Goal: Task Accomplishment & Management: Complete application form

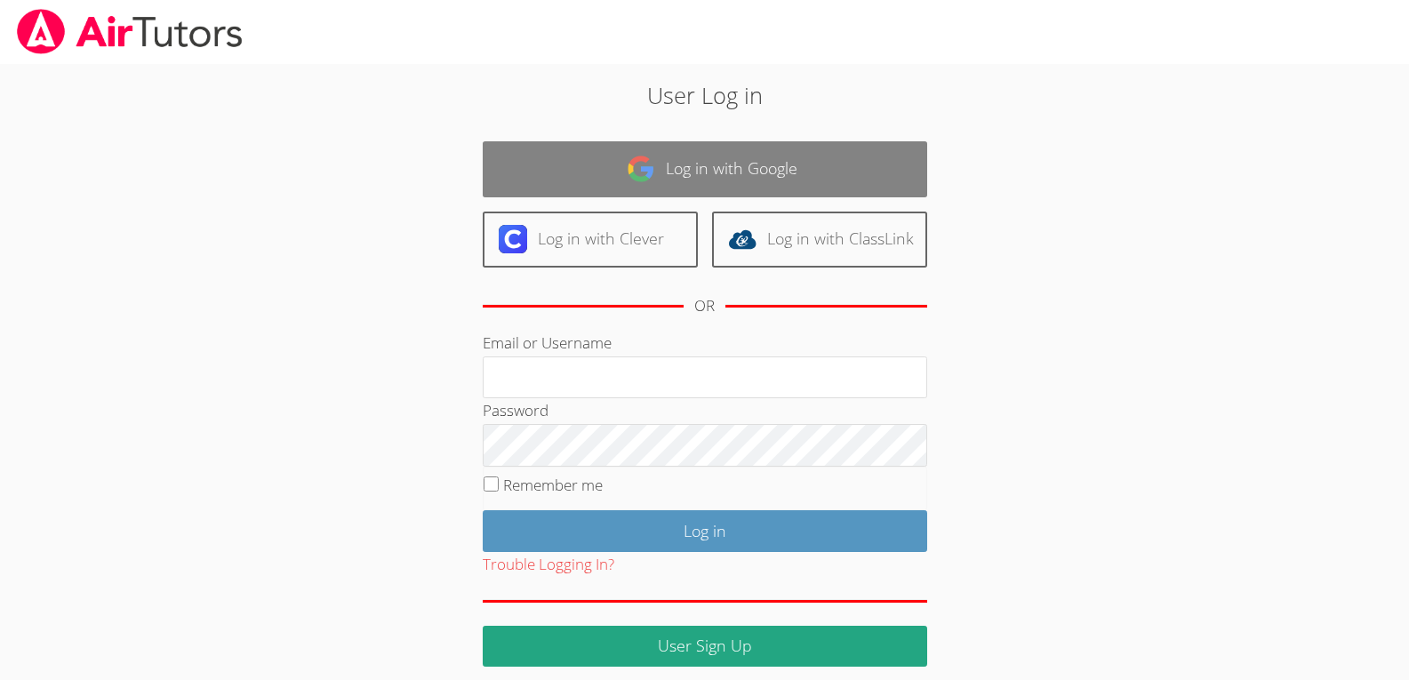
click at [601, 184] on link "Log in with Google" at bounding box center [705, 169] width 445 height 56
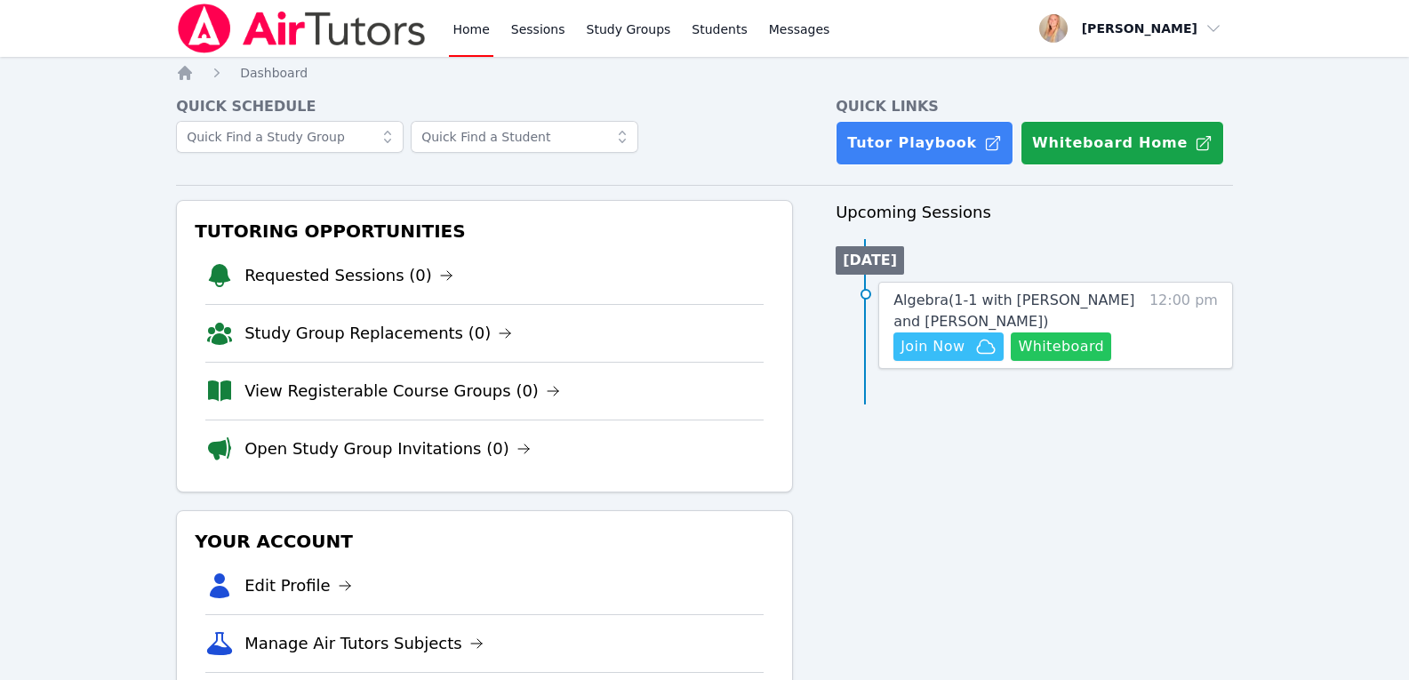
click at [1094, 349] on button "Whiteboard" at bounding box center [1061, 347] width 100 height 28
click at [972, 355] on span "Join Now" at bounding box center [949, 346] width 96 height 21
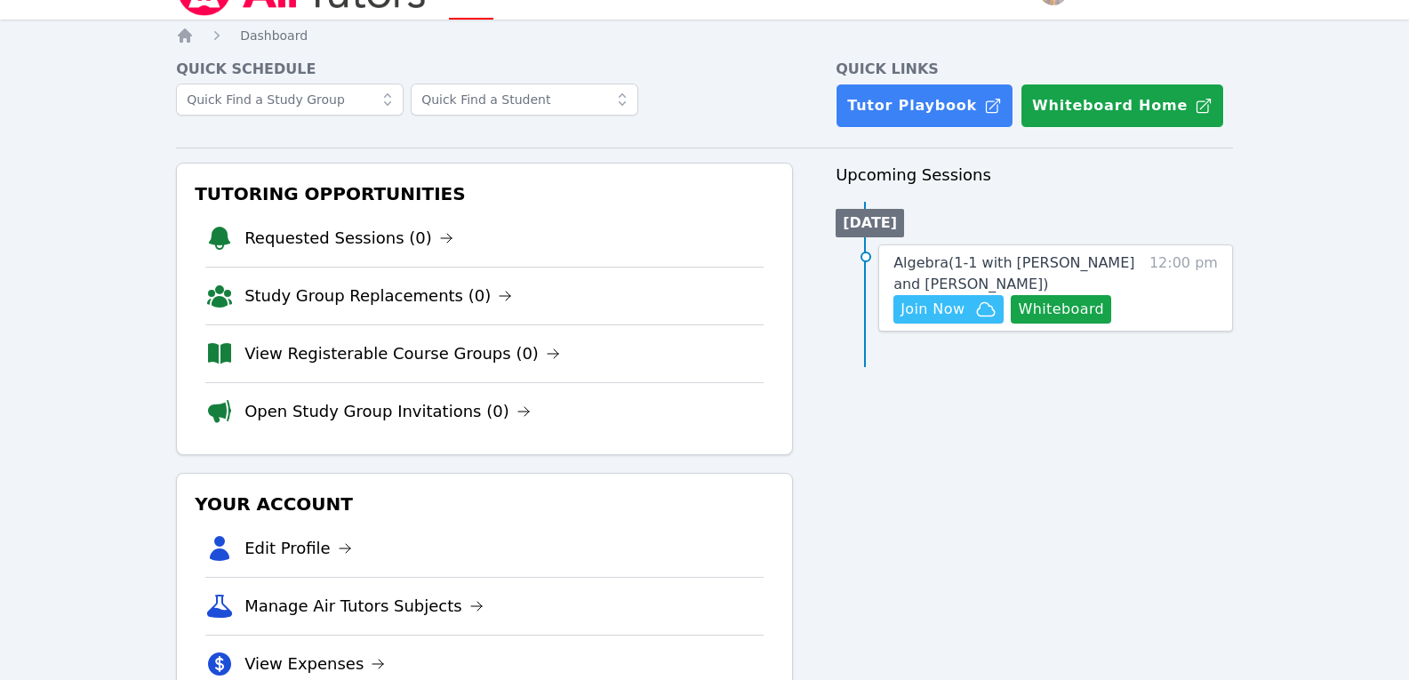
scroll to position [38, 0]
click at [1052, 262] on span "Algebra ( 1-1 with Maryam Habibovic and Gabriella Aguilar )" at bounding box center [1014, 272] width 241 height 38
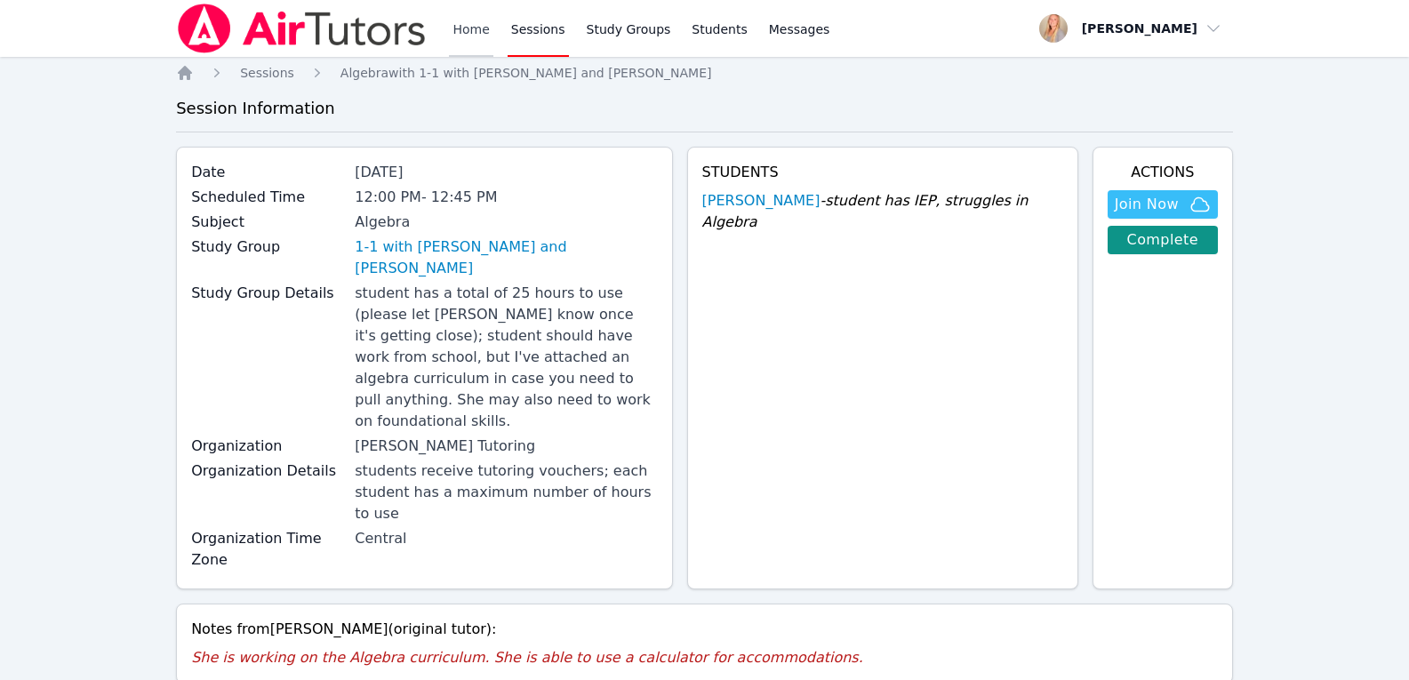
click at [464, 33] on link "Home" at bounding box center [471, 28] width 44 height 57
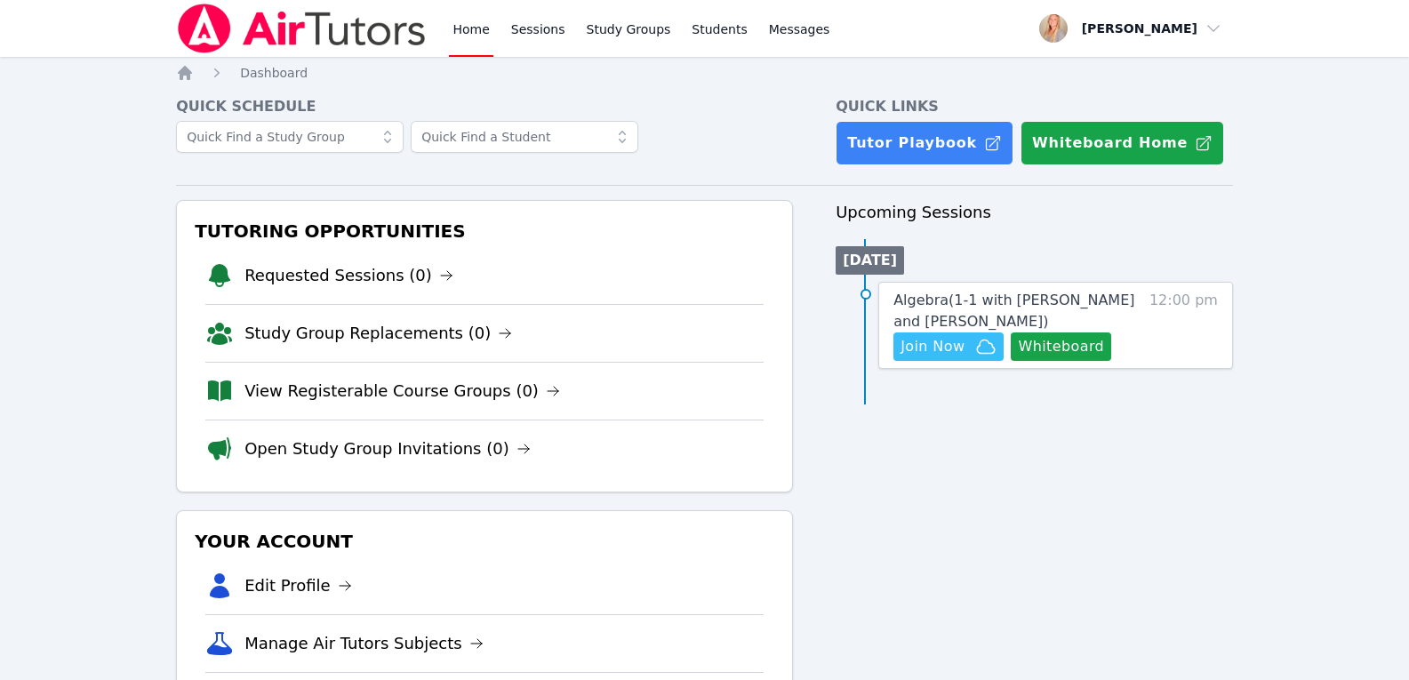
click at [477, 38] on link "Home" at bounding box center [471, 28] width 44 height 57
click at [181, 68] on icon "Breadcrumb" at bounding box center [185, 73] width 18 height 18
click at [460, 22] on link "Home" at bounding box center [471, 28] width 44 height 57
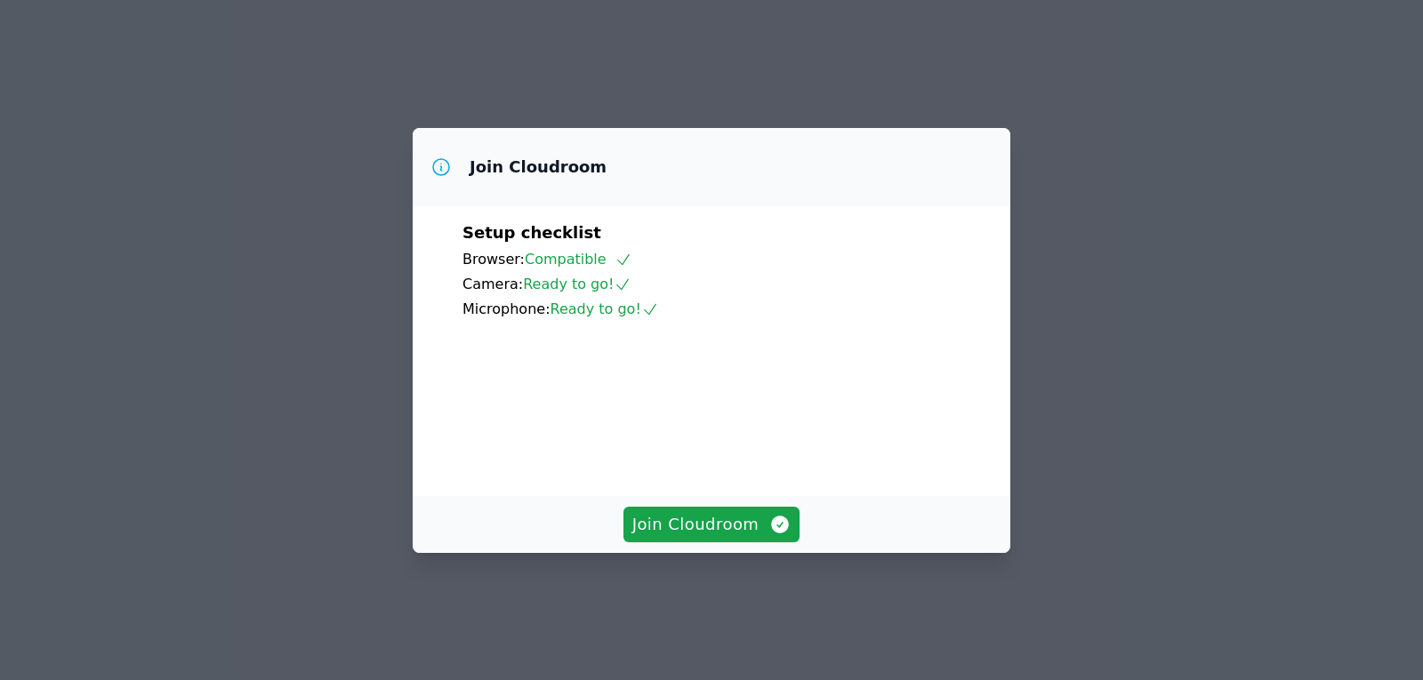
scroll to position [88, 0]
click at [692, 537] on span "Join Cloudroom" at bounding box center [711, 524] width 159 height 25
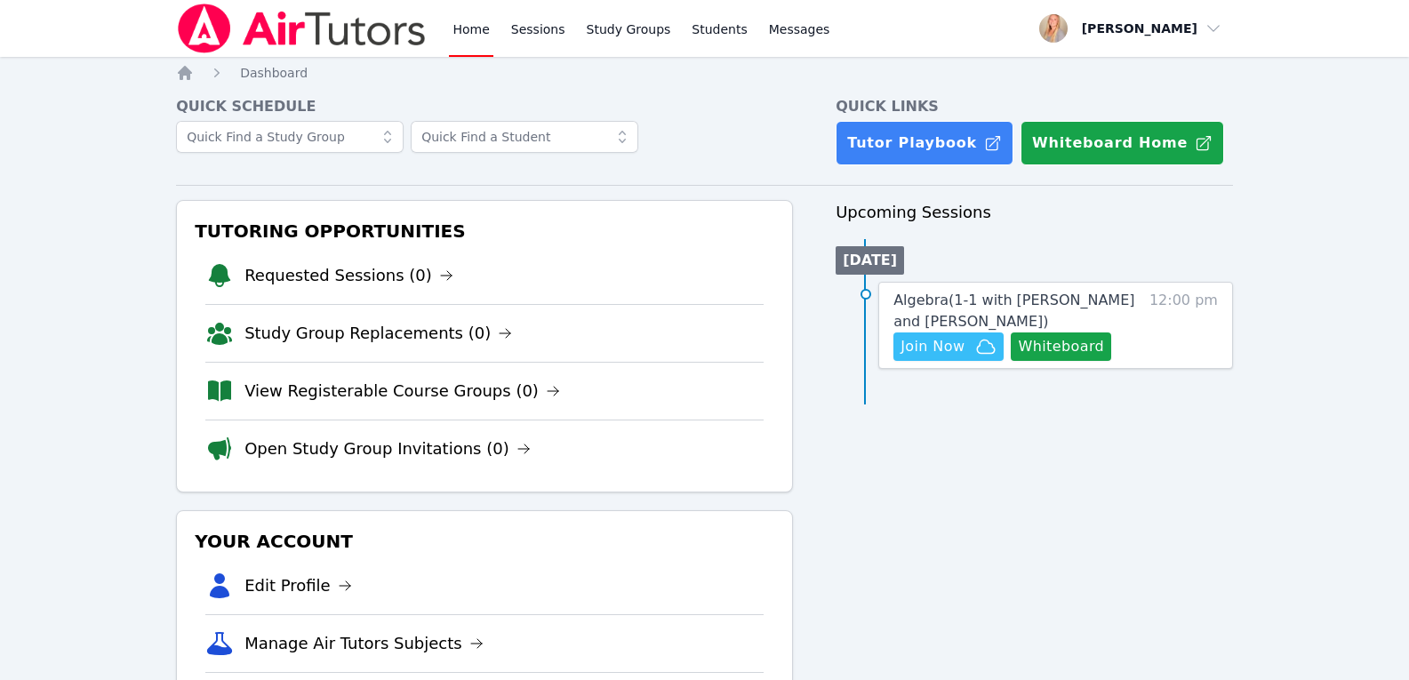
click at [454, 24] on link "Home" at bounding box center [471, 28] width 44 height 57
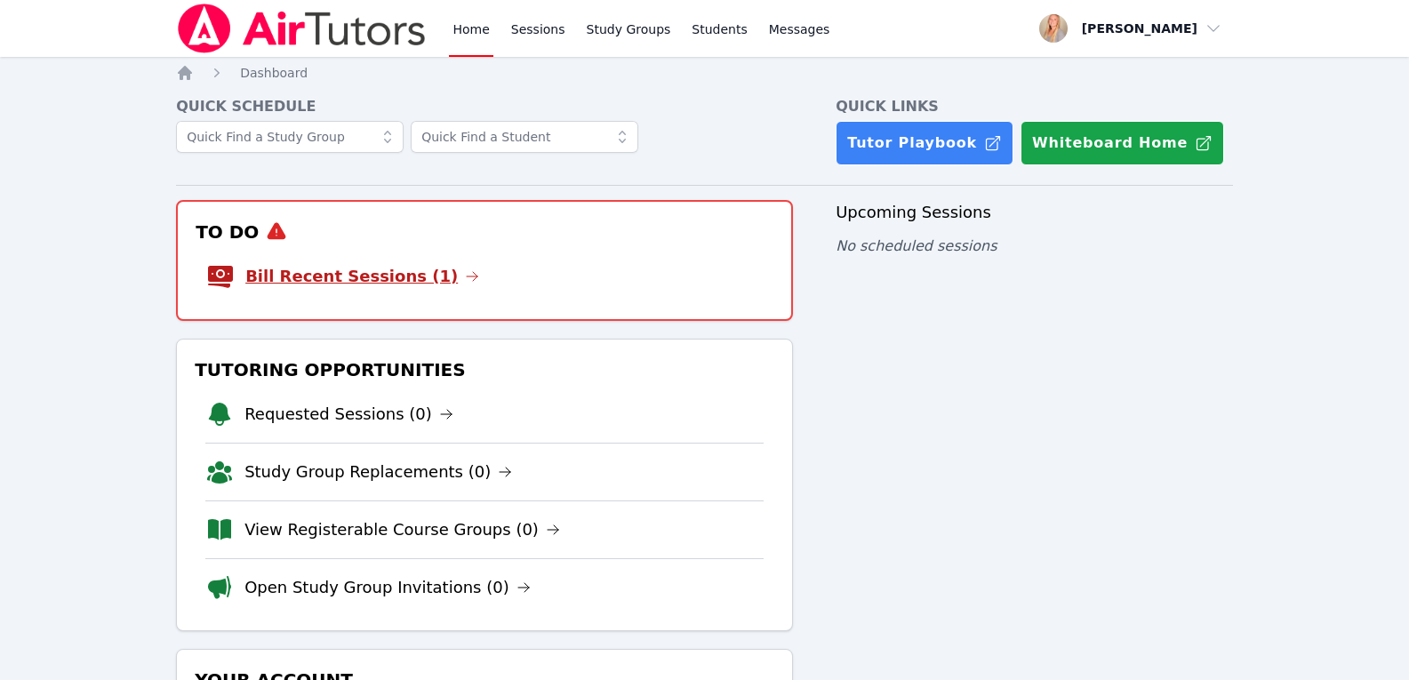
click at [362, 276] on link "Bill Recent Sessions (1)" at bounding box center [362, 276] width 234 height 25
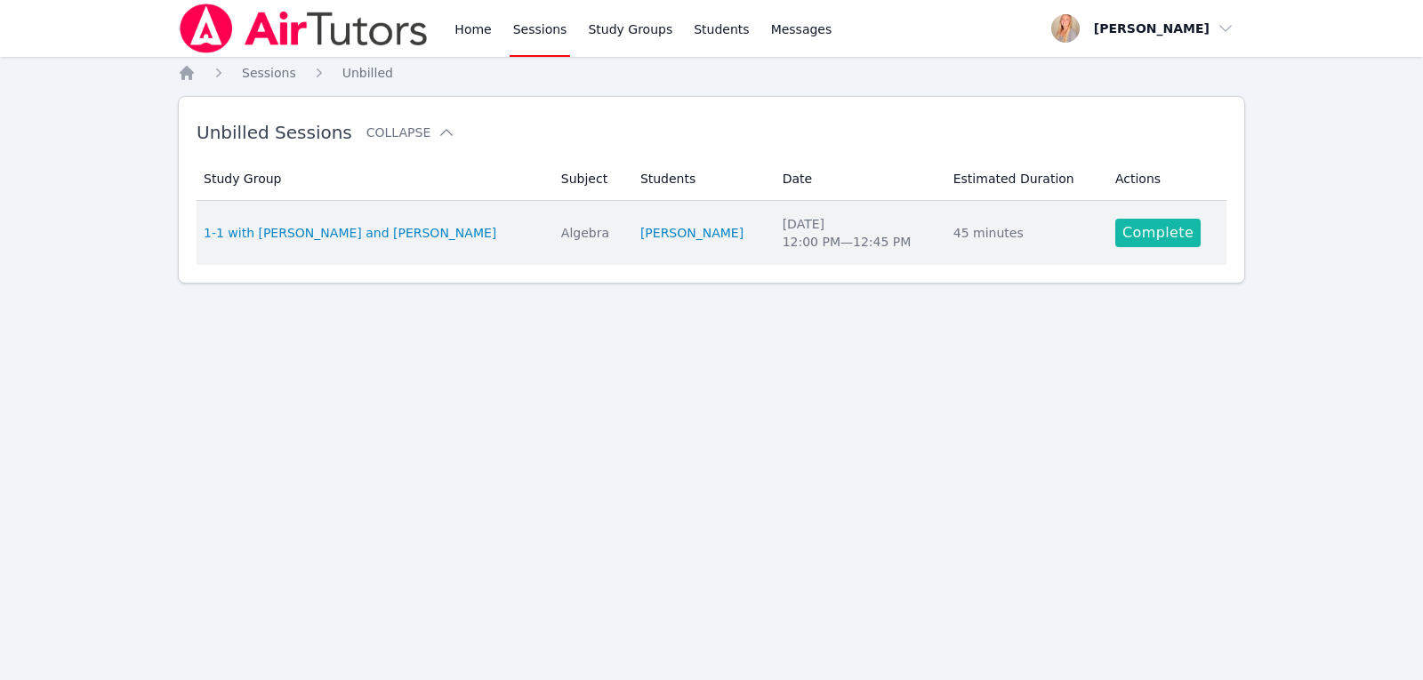
click at [1135, 237] on link "Complete" at bounding box center [1157, 233] width 85 height 28
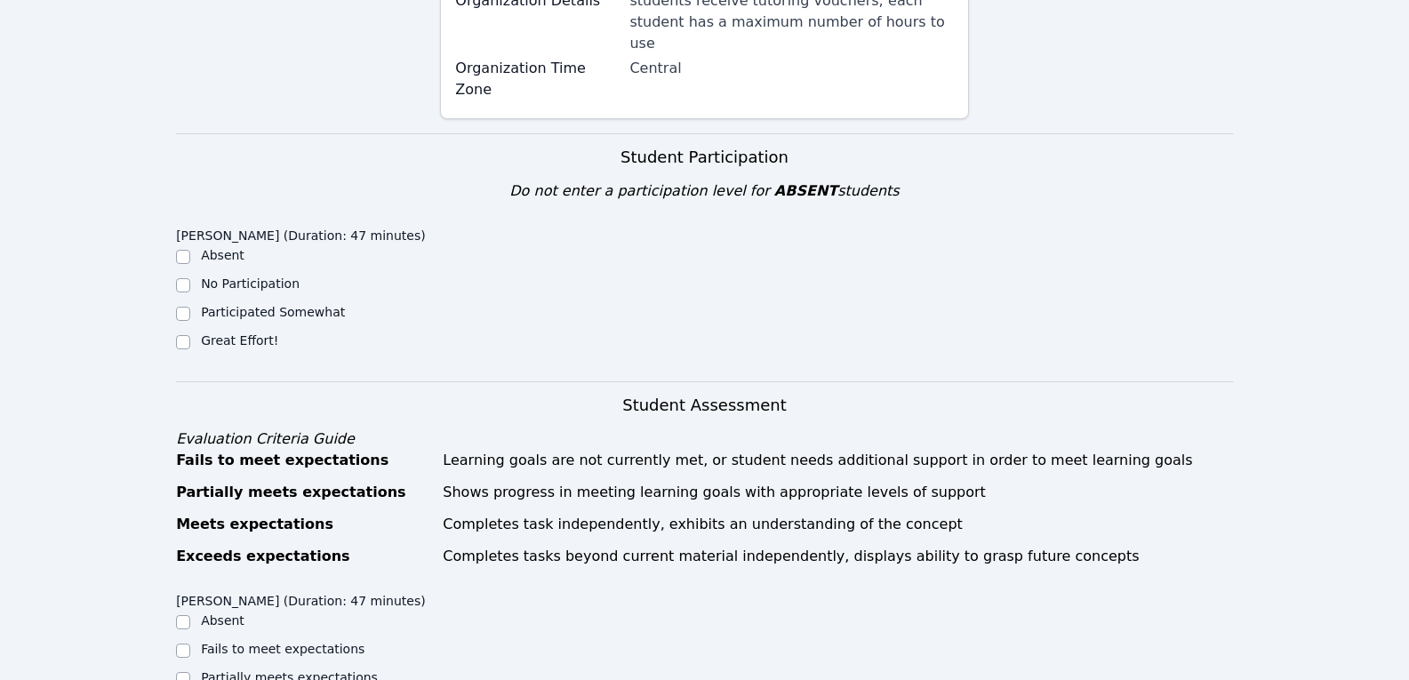
scroll to position [508, 0]
click at [224, 335] on label "Great Effort!" at bounding box center [239, 342] width 77 height 14
click at [190, 337] on input "Great Effort!" at bounding box center [183, 344] width 14 height 14
checkbox input "true"
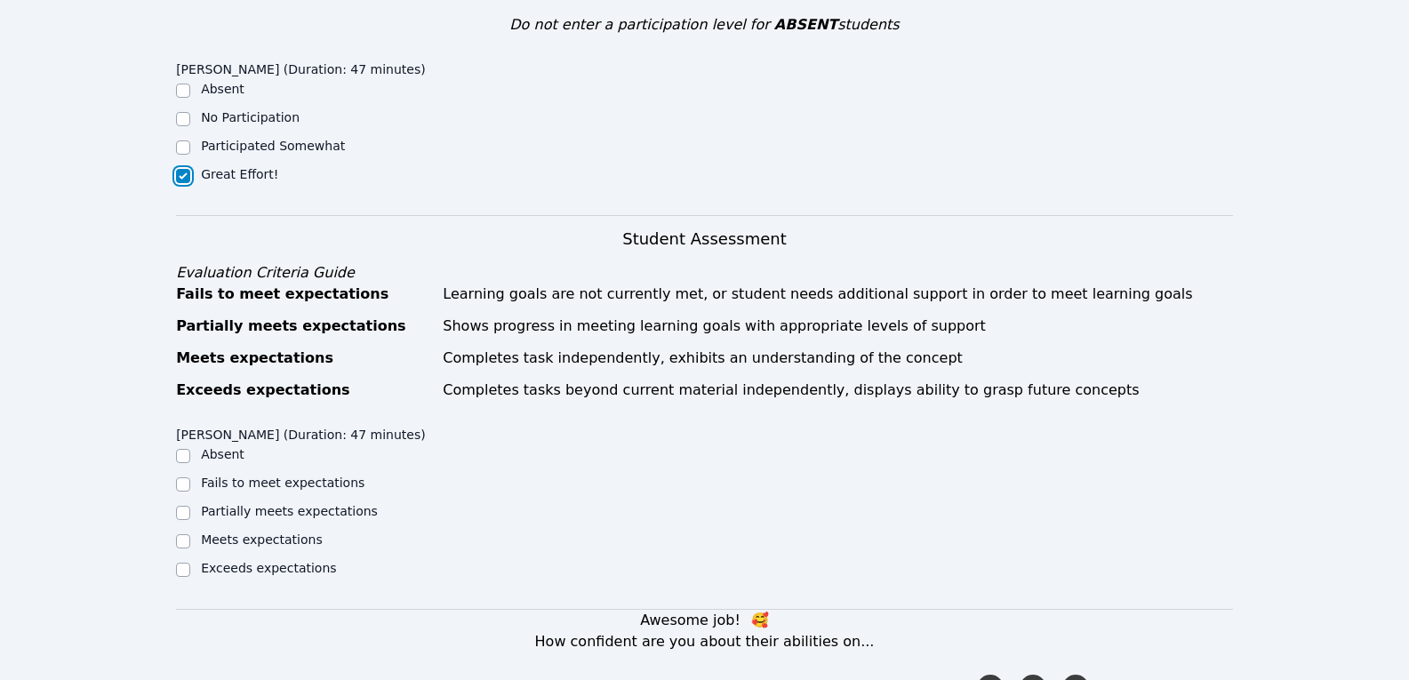
scroll to position [678, 0]
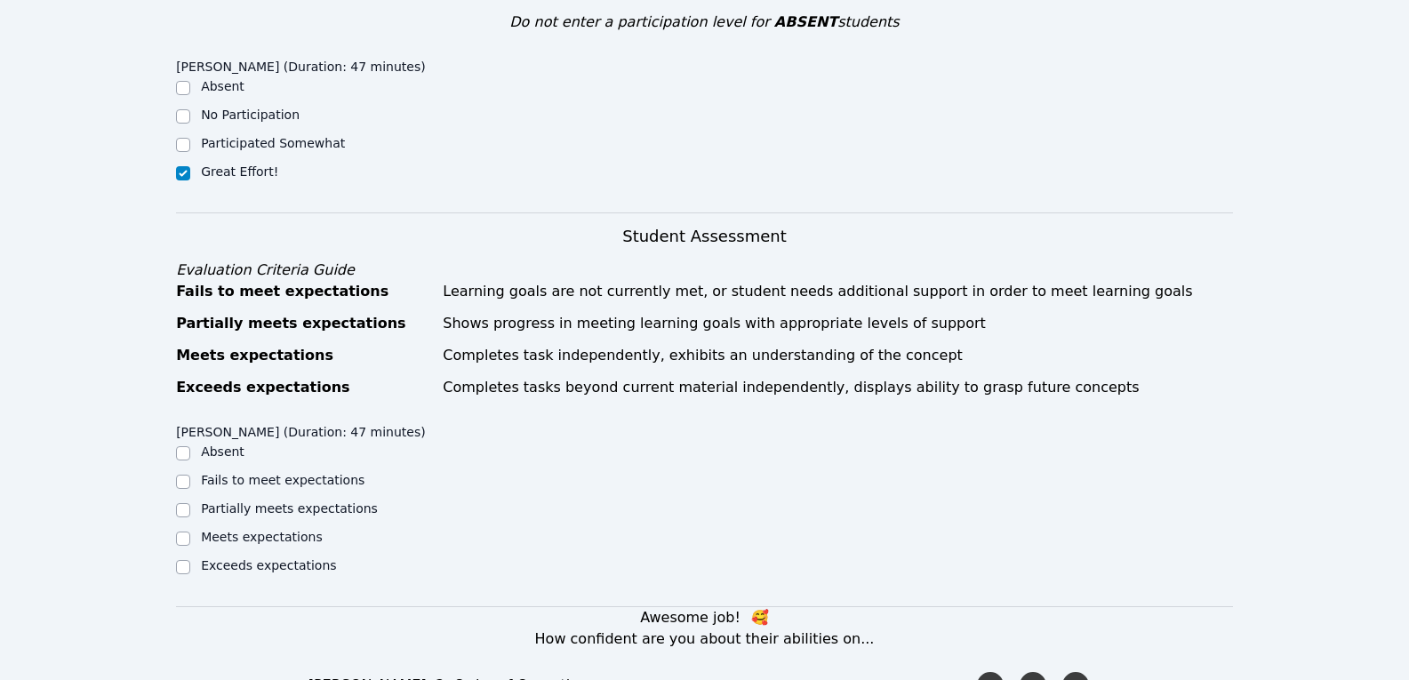
click at [228, 557] on div "Exceeds expectations" at bounding box center [308, 567] width 264 height 21
click at [242, 558] on label "Exceeds expectations" at bounding box center [268, 565] width 135 height 14
click at [190, 560] on input "Exceeds expectations" at bounding box center [183, 567] width 14 height 14
checkbox input "true"
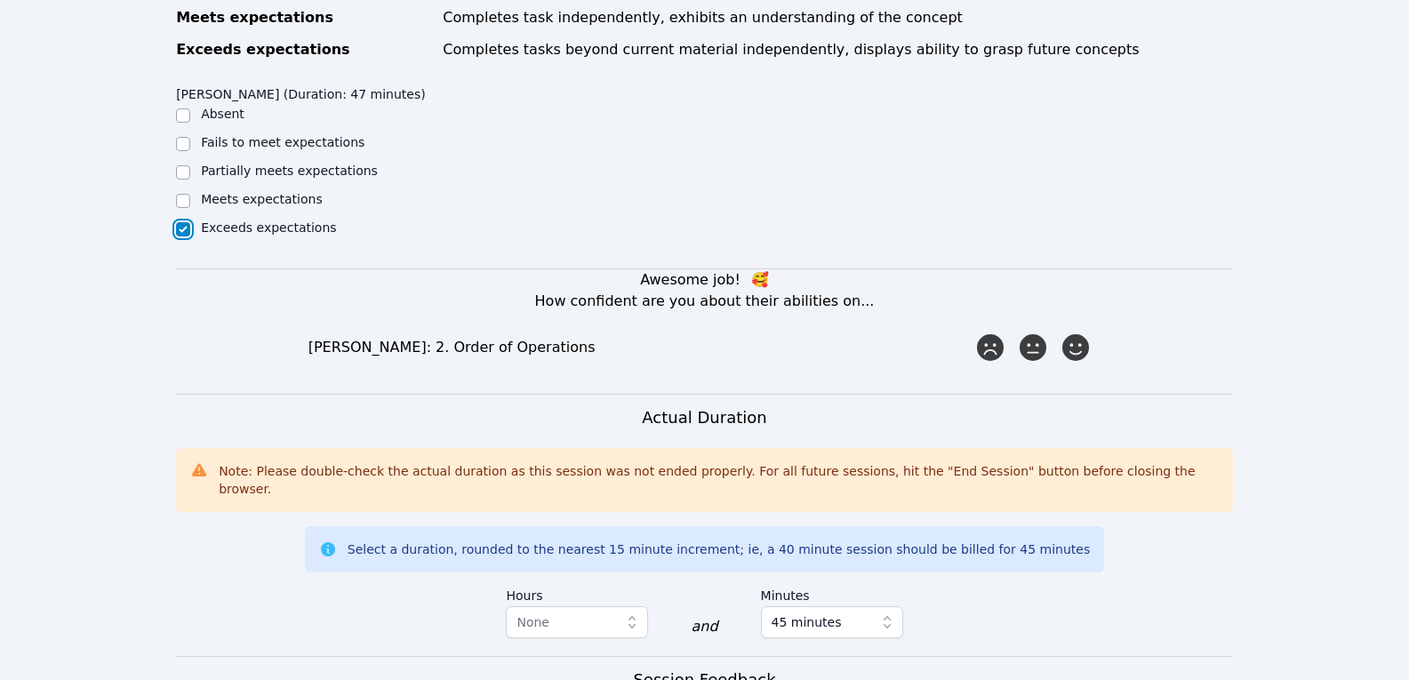
scroll to position [1017, 0]
click at [1088, 331] on icon at bounding box center [1076, 347] width 32 height 32
click at [0, 0] on input "radio" at bounding box center [0, 0] width 0 height 0
click at [1031, 331] on icon at bounding box center [1033, 347] width 32 height 32
click at [0, 0] on input "radio" at bounding box center [0, 0] width 0 height 0
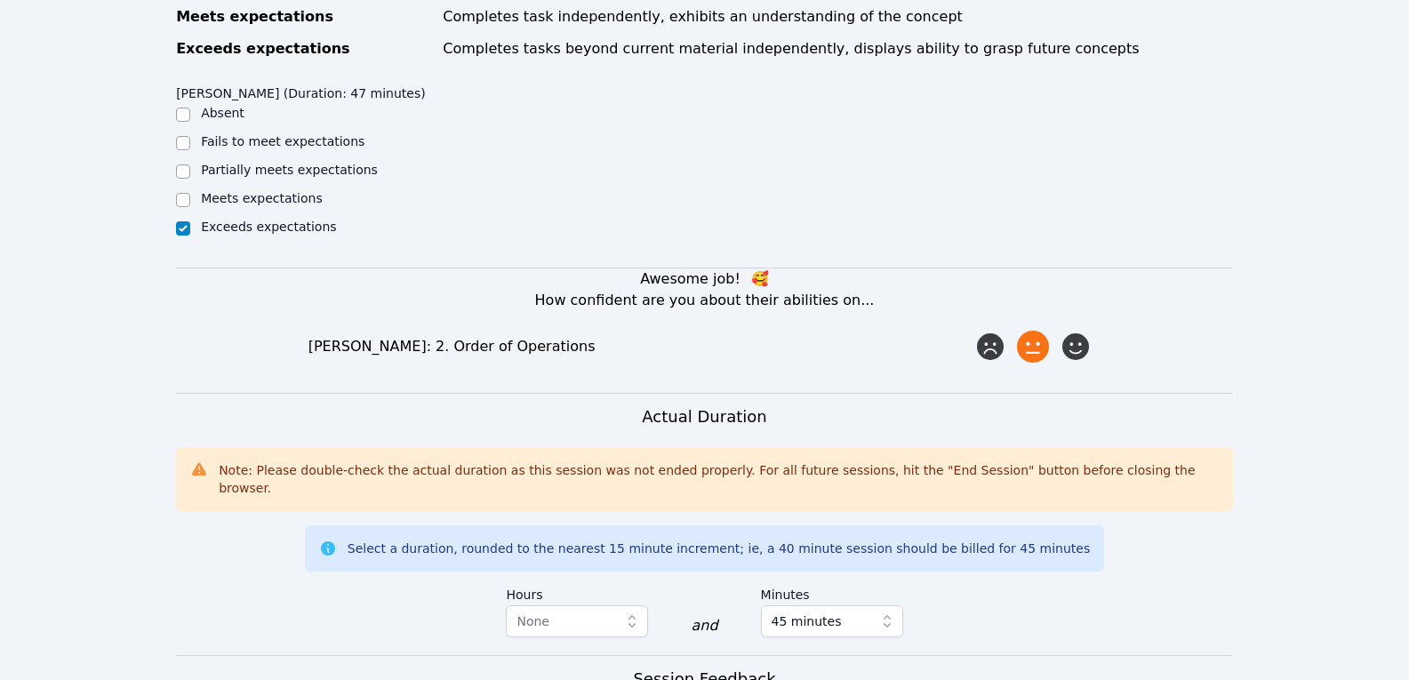
drag, startPoint x: 1052, startPoint y: 261, endPoint x: 1116, endPoint y: 269, distance: 64.5
click at [1055, 329] on label at bounding box center [1037, 347] width 43 height 36
click at [0, 0] on input "radio" at bounding box center [0, 0] width 0 height 0
click at [1075, 331] on icon at bounding box center [1076, 347] width 32 height 32
click at [0, 0] on input "radio" at bounding box center [0, 0] width 0 height 0
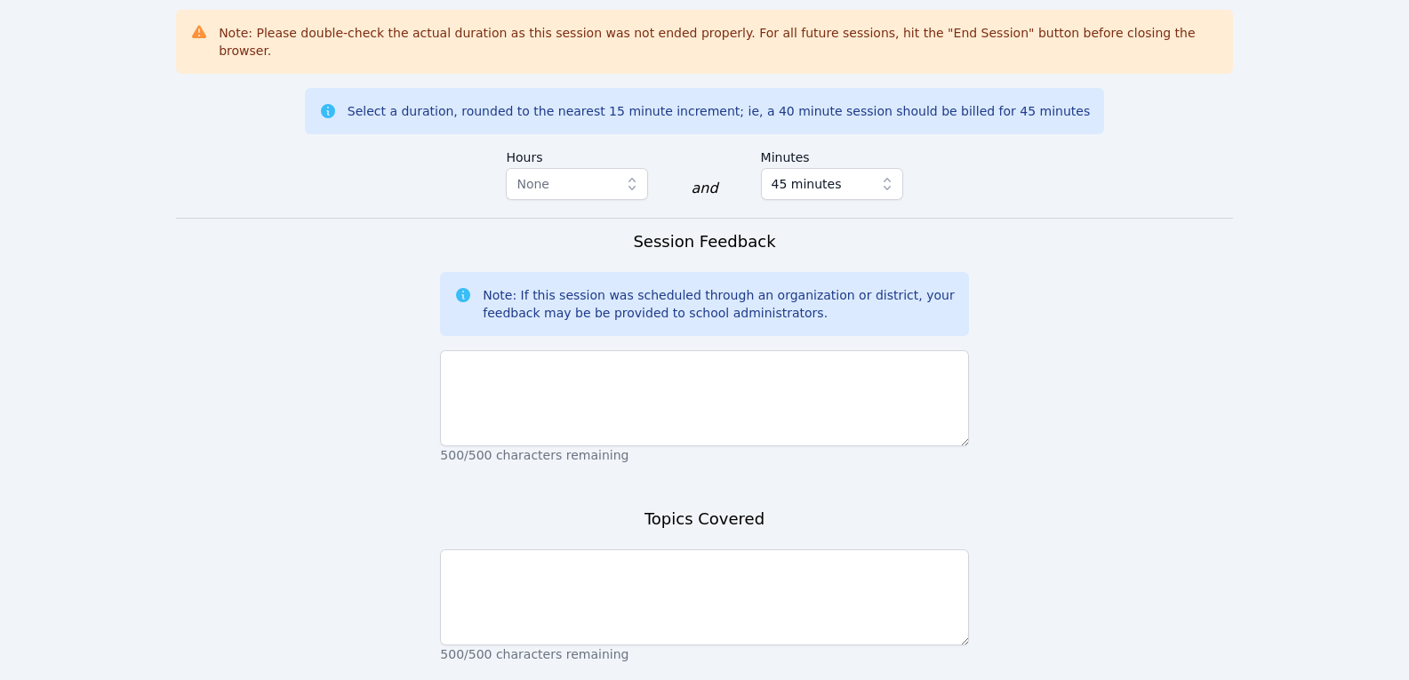
scroll to position [1456, 0]
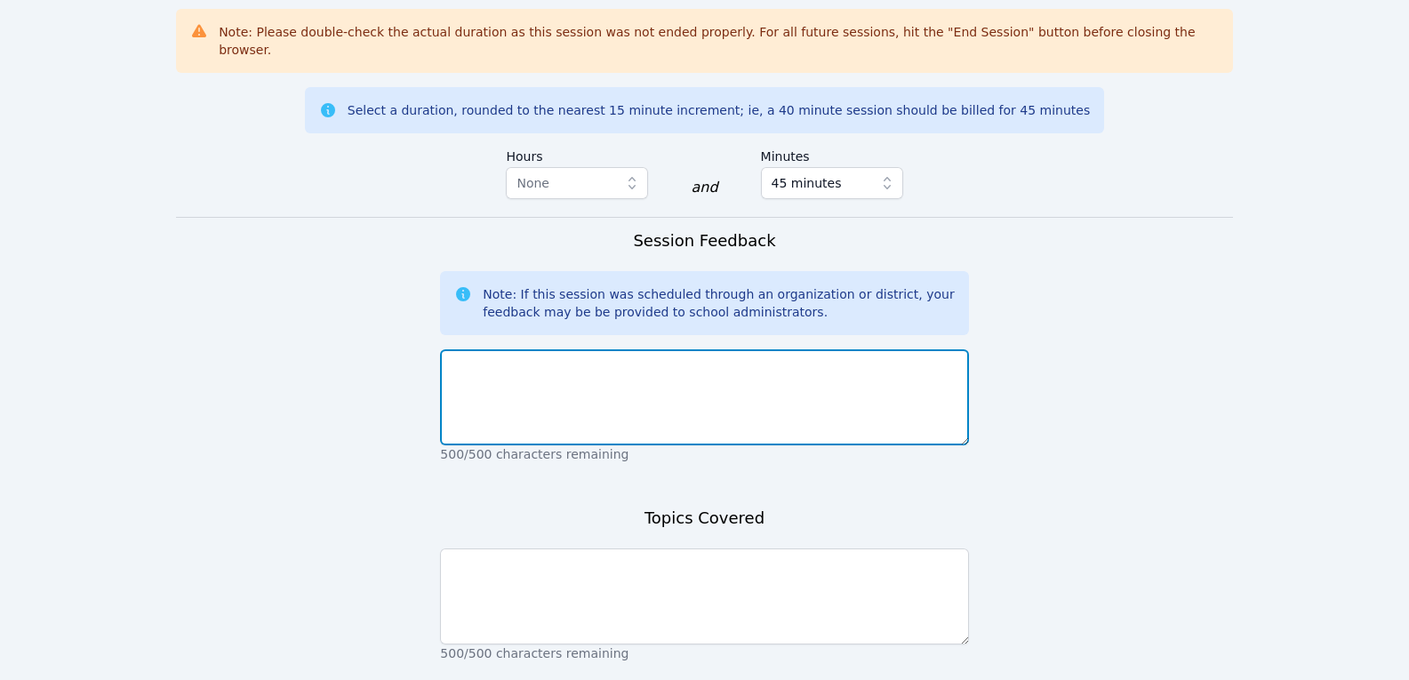
click at [675, 349] on textarea at bounding box center [704, 397] width 528 height 96
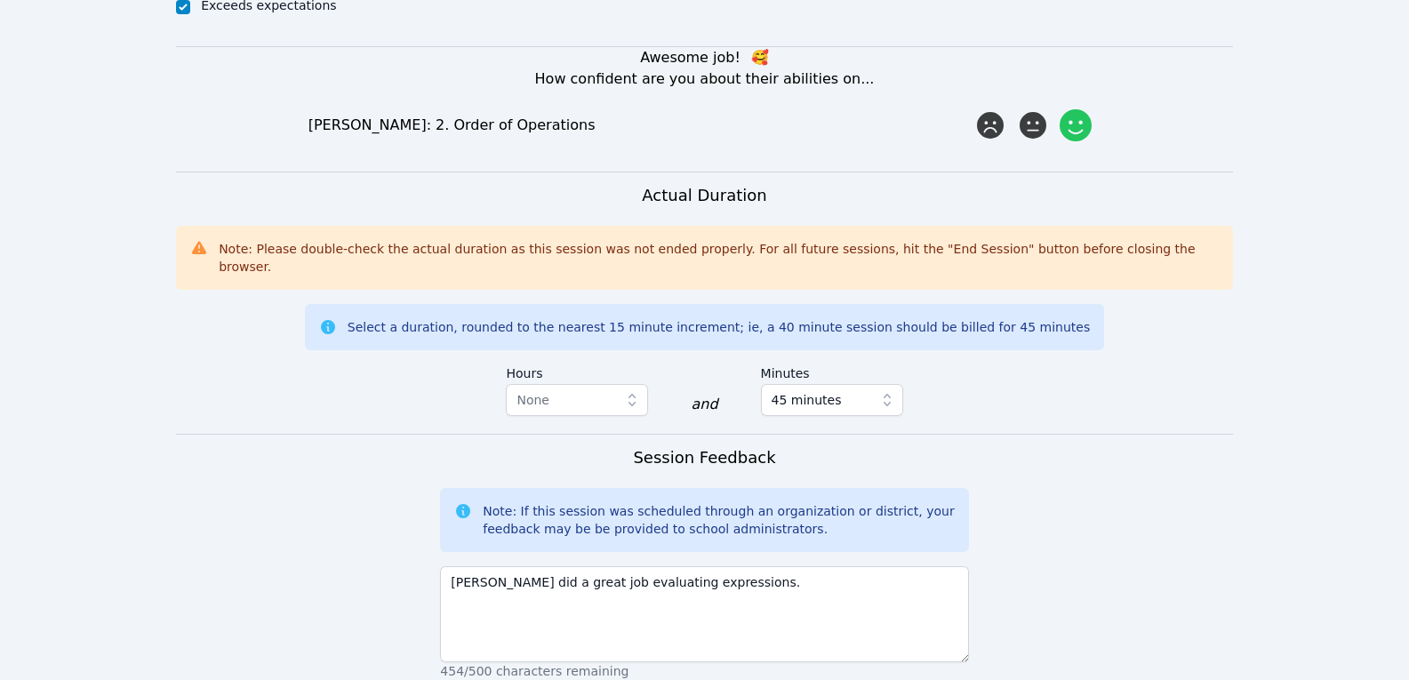
scroll to position [1246, 0]
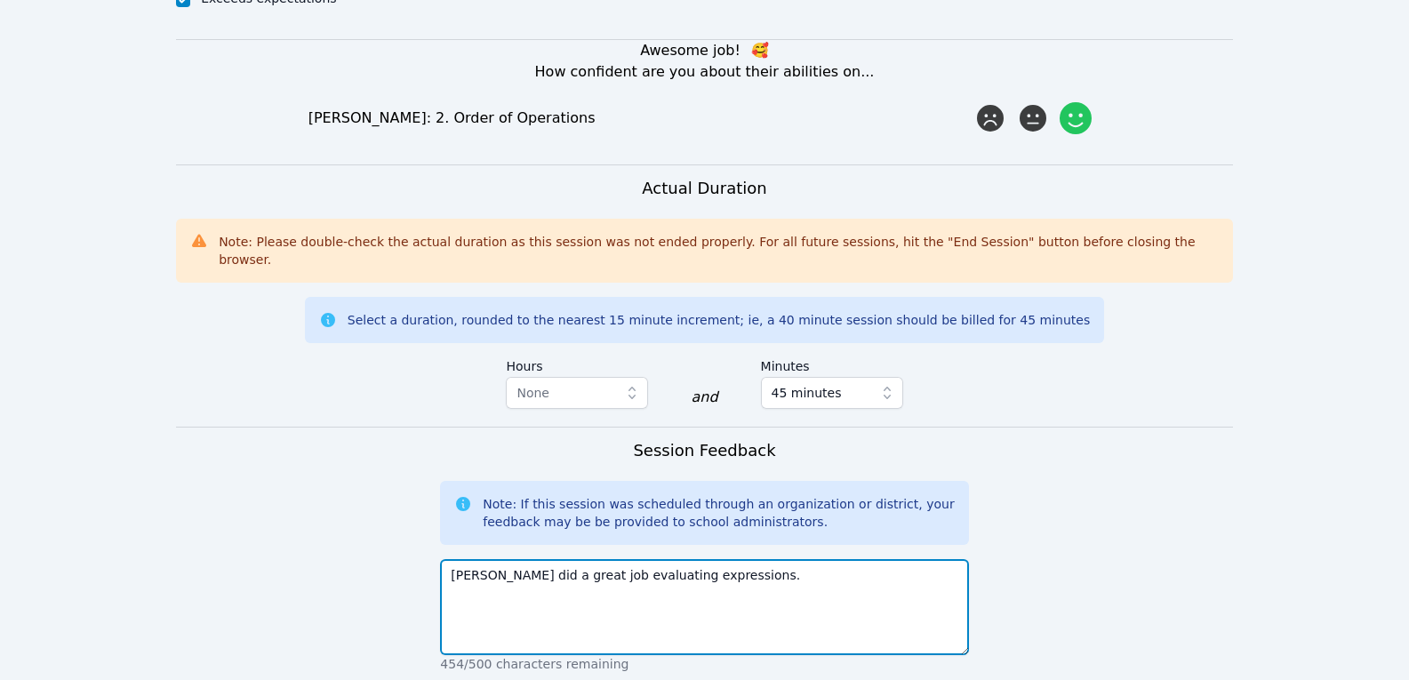
click at [495, 559] on textarea "[PERSON_NAME] did a great job evaluating expressions." at bounding box center [704, 607] width 528 height 96
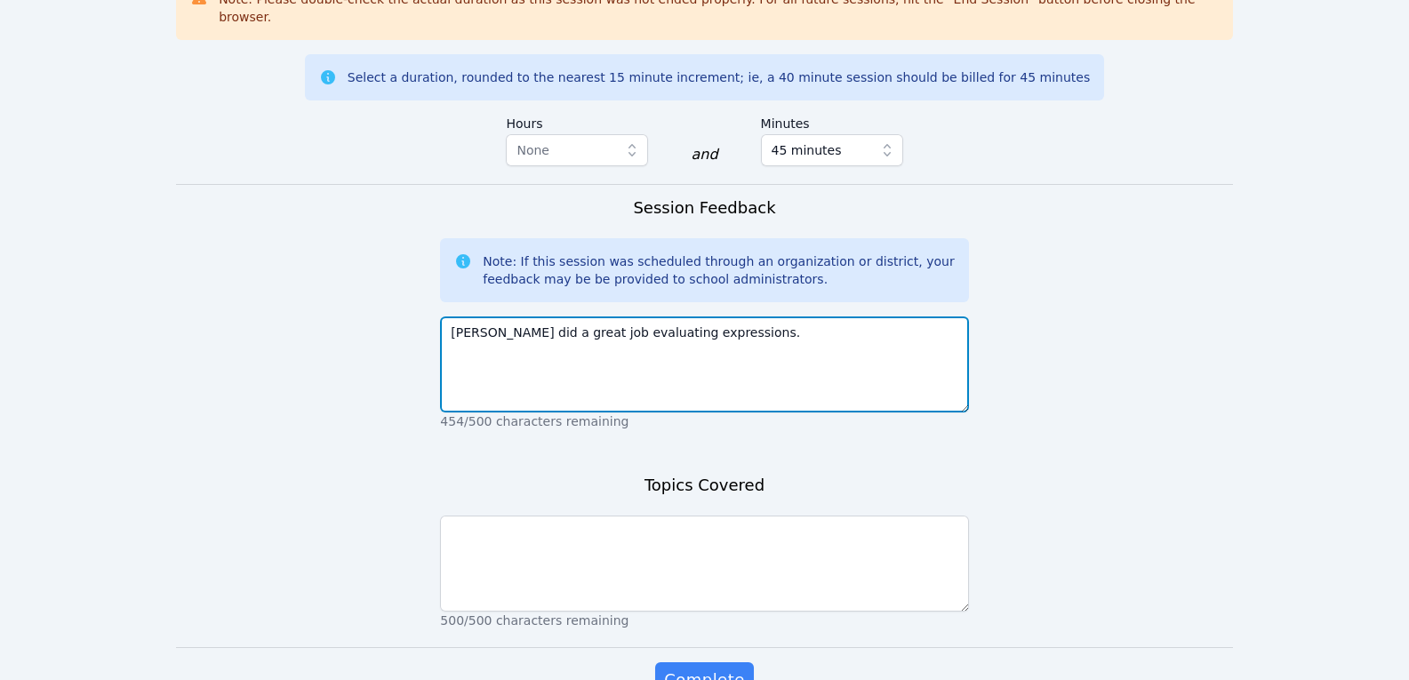
type textarea "[PERSON_NAME] did a great job evaluating expressions."
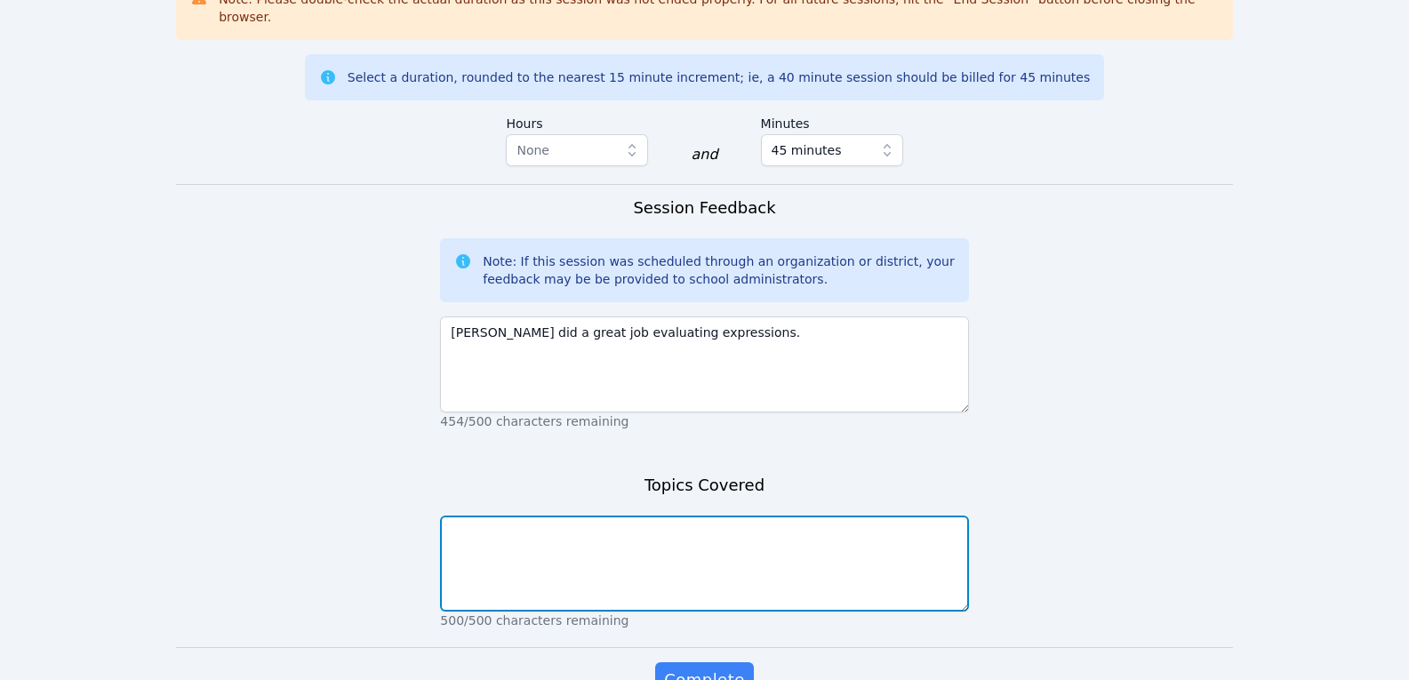
click at [538, 516] on textarea at bounding box center [704, 564] width 528 height 96
type textarea "Plugging in values into expressions Solving one step equations"
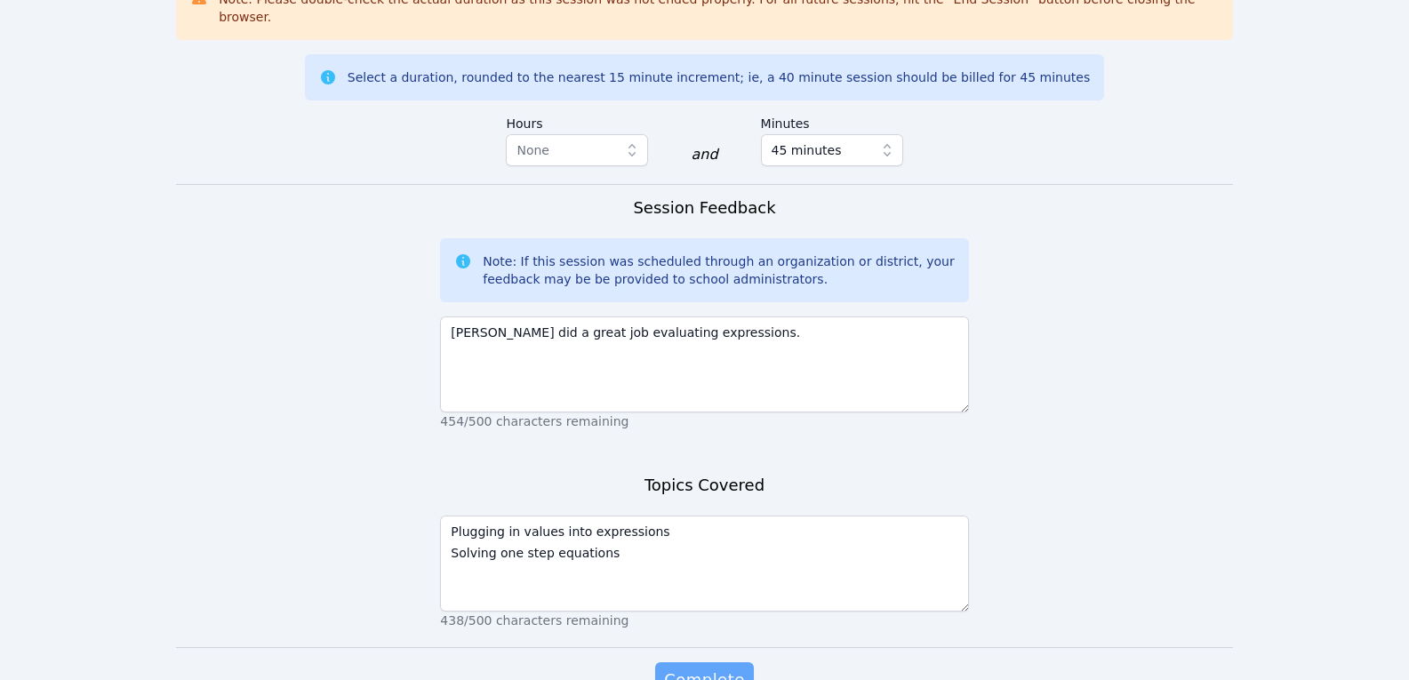
click at [710, 662] on button "Complete" at bounding box center [704, 680] width 98 height 36
